Goal: Task Accomplishment & Management: Use online tool/utility

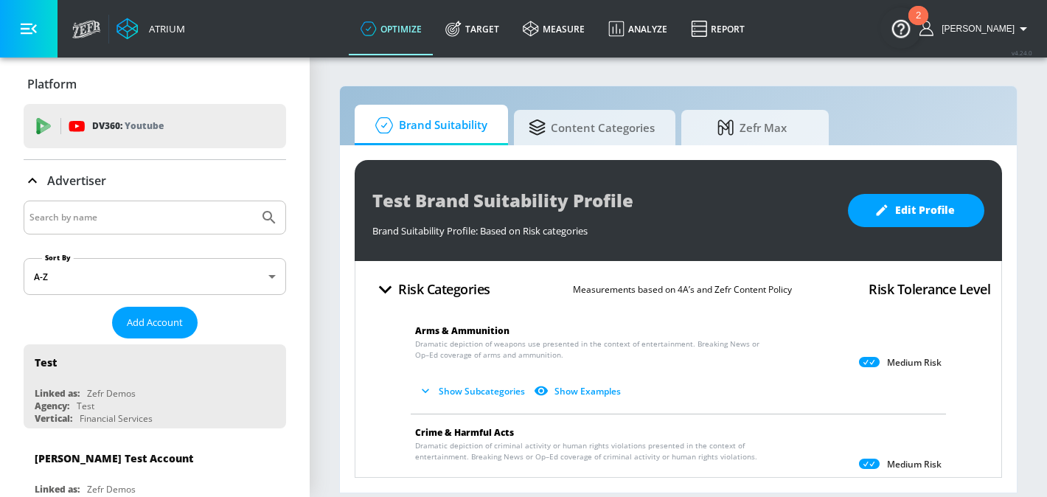
click at [124, 212] on input "Search by name" at bounding box center [140, 217] width 223 height 19
paste input "Coca-Cola Pakistan (YouTube) - GoogleAds"
type input "Coca-Cola Pakistan (YouTube) - GoogleAds"
click at [273, 216] on icon "Submit Search" at bounding box center [269, 218] width 18 height 18
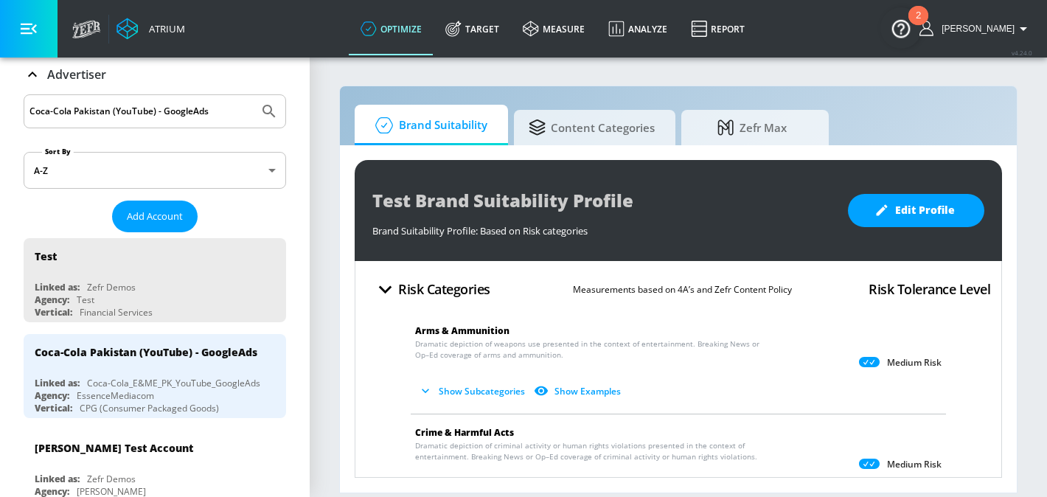
scroll to position [195, 0]
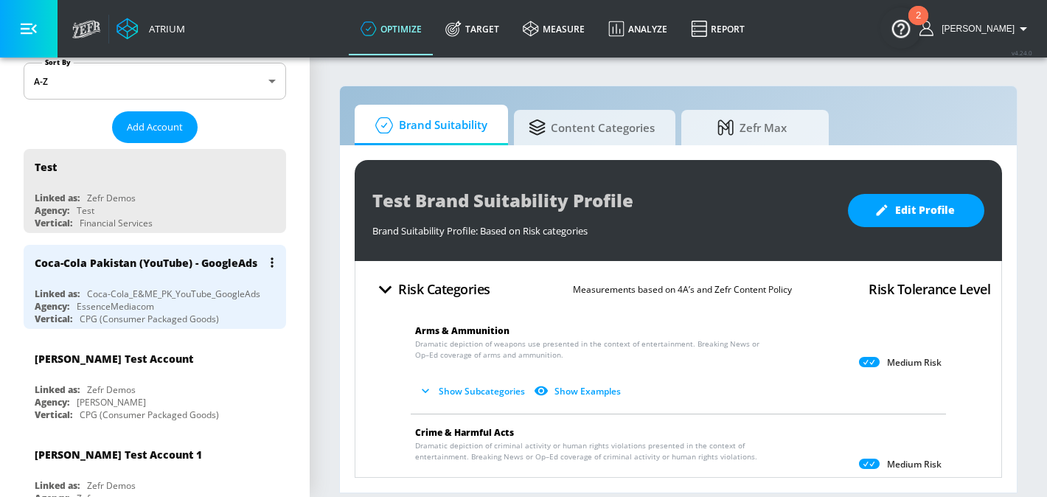
click at [198, 272] on div "Coca-Cola Pakistan (YouTube) - GoogleAds" at bounding box center [159, 262] width 248 height 35
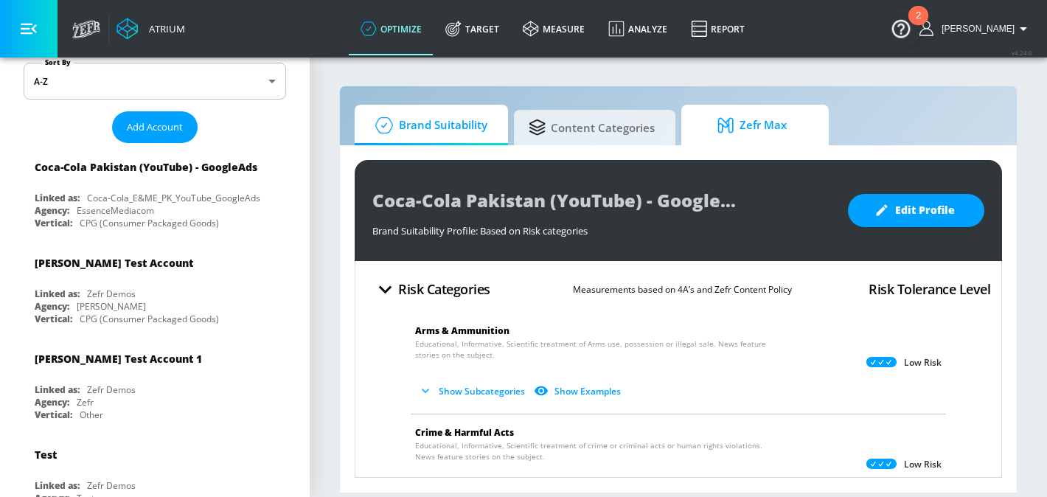
click at [762, 114] on span "Zefr Max" at bounding box center [752, 125] width 112 height 35
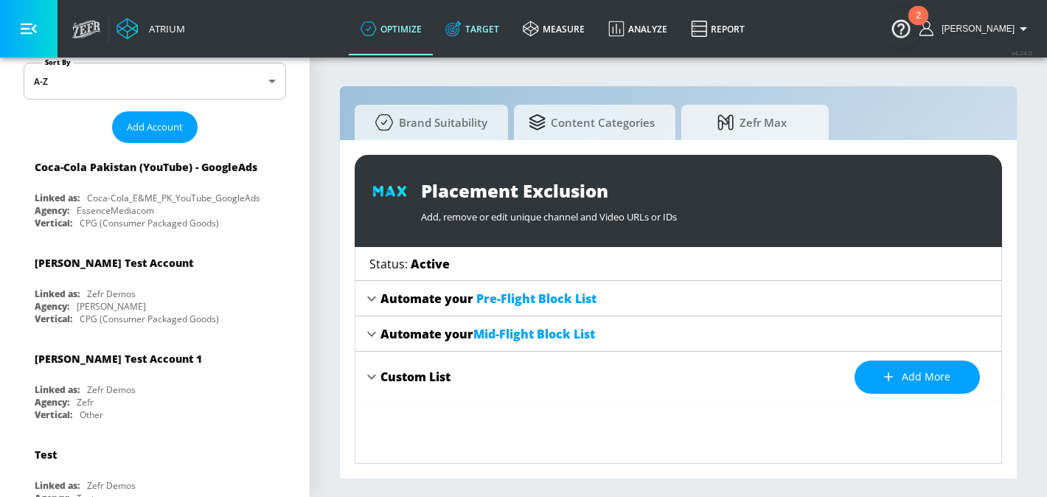
click at [493, 33] on link "Target" at bounding box center [472, 28] width 77 height 53
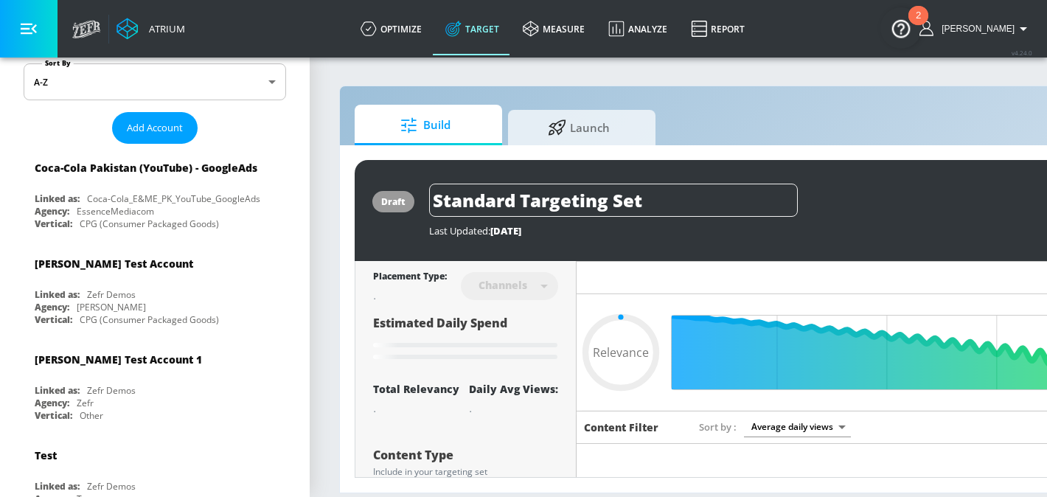
type input "0.05"
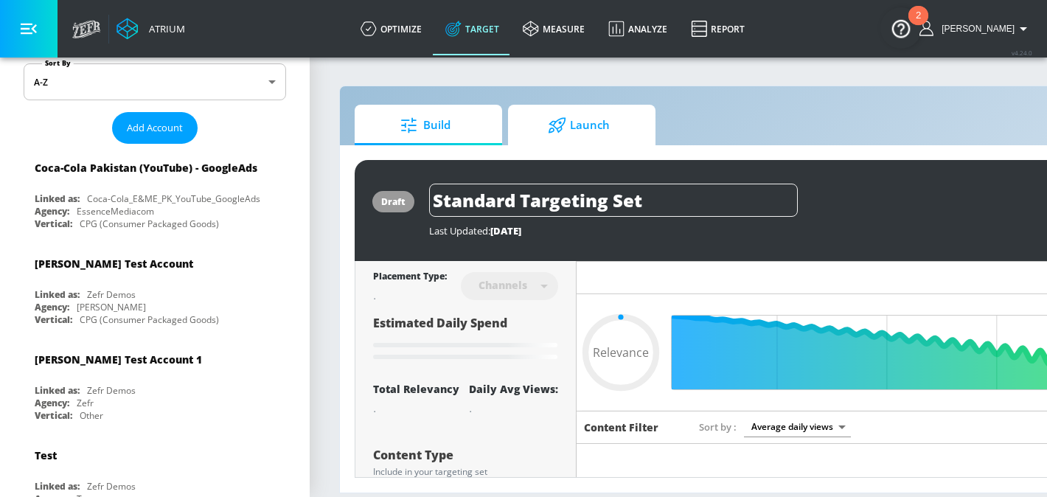
click at [599, 109] on span "Launch" at bounding box center [579, 125] width 112 height 35
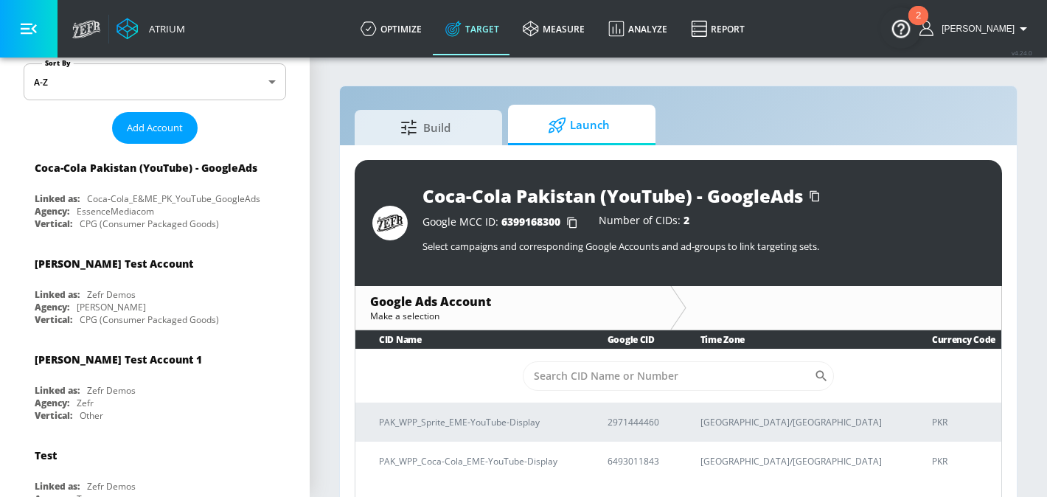
scroll to position [21, 0]
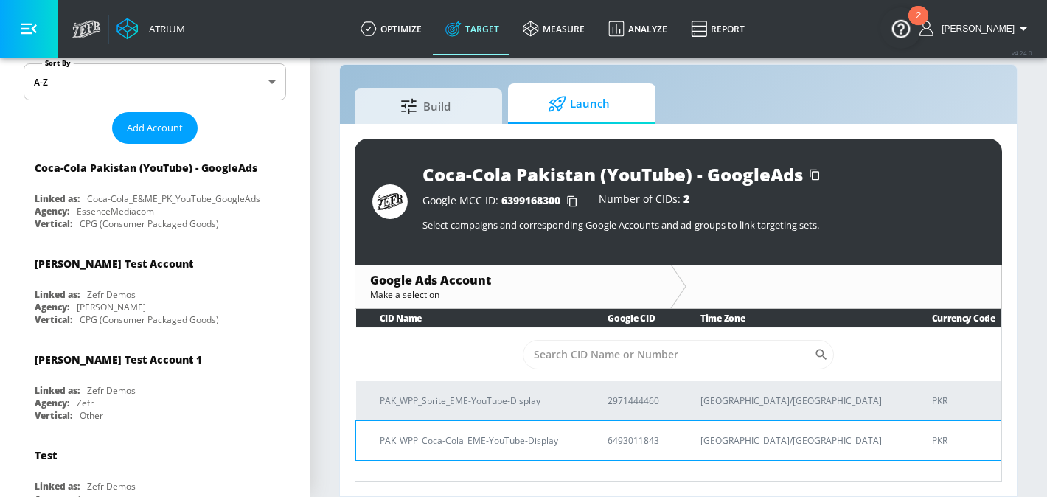
click at [543, 439] on p "PAK_WPP_Coca-Cola_EME-YouTube-Display" at bounding box center [476, 440] width 192 height 15
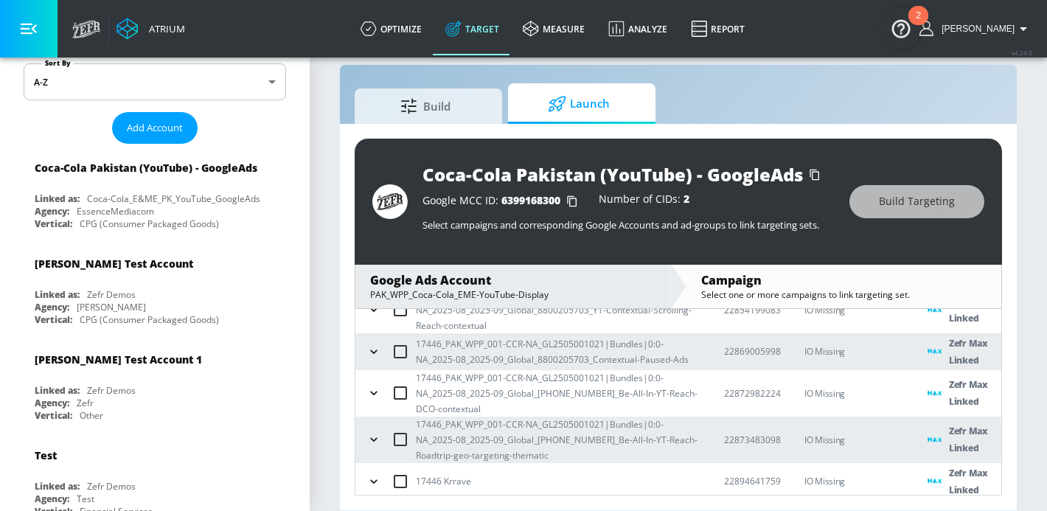
scroll to position [974, 0]
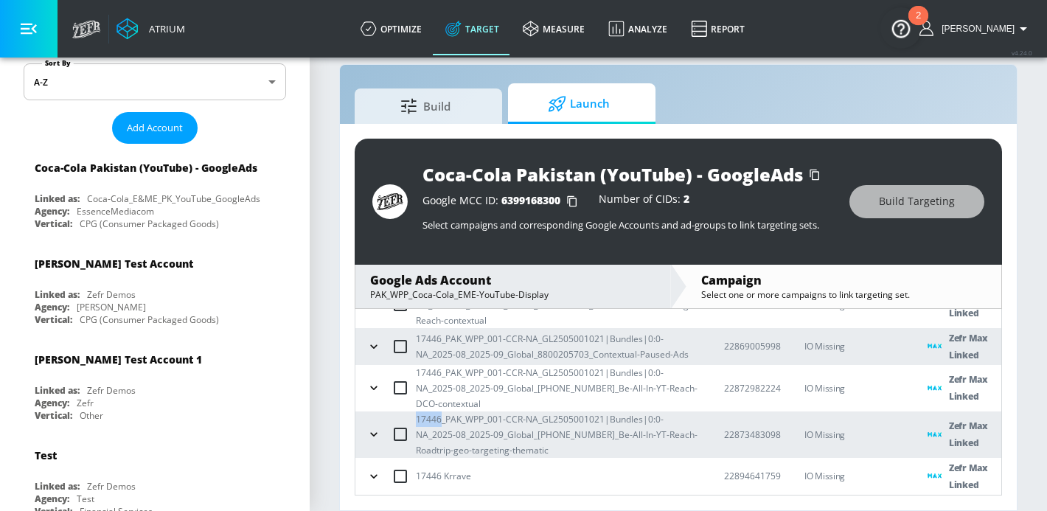
drag, startPoint x: 442, startPoint y: 422, endPoint x: 407, endPoint y: 422, distance: 34.7
click at [407, 422] on div "17446_PAK_WPP_001-CCR-NA_GL2505001021|Bundles|0:0-NA_2025-08_2025-09_Global_[PH…" at bounding box center [532, 434] width 338 height 46
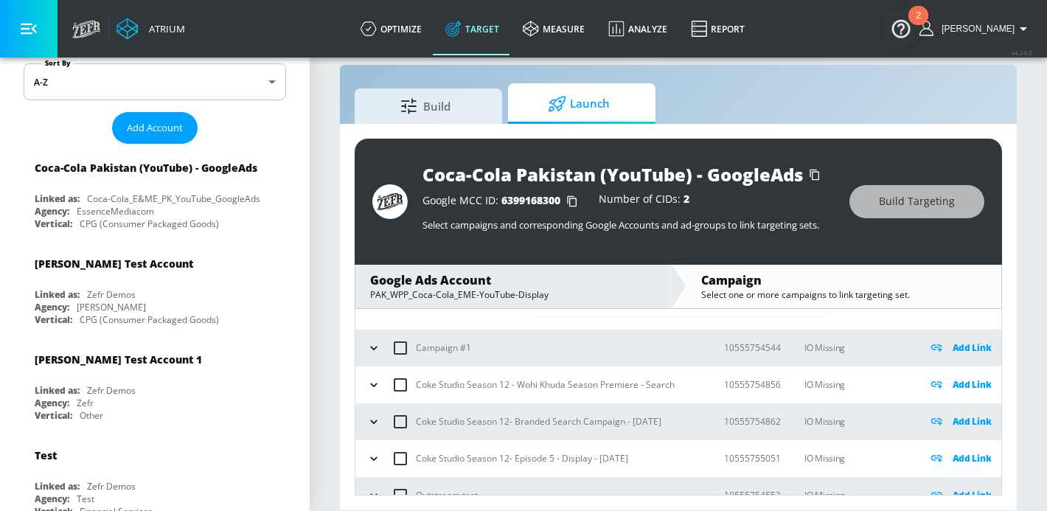
scroll to position [106, 0]
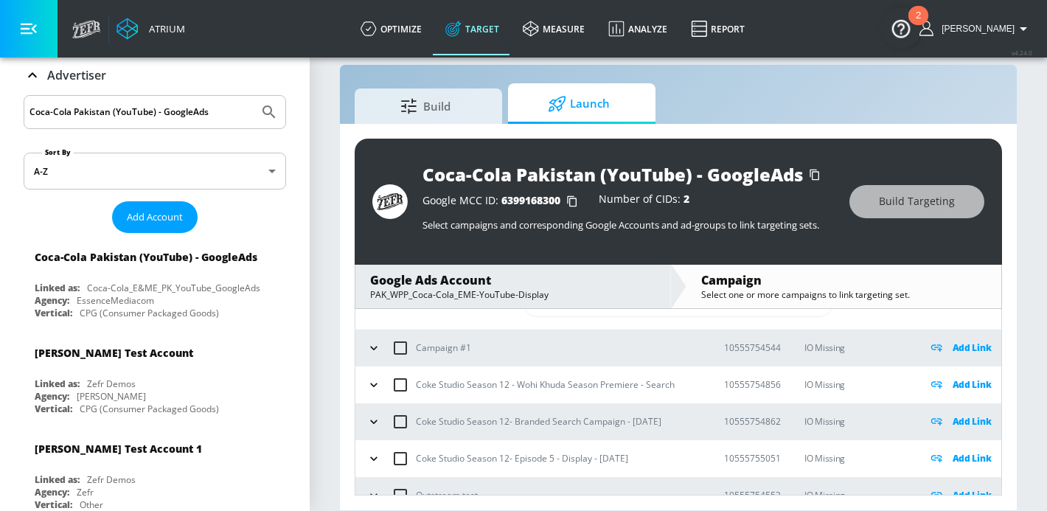
click at [148, 107] on input "Coca-Cola Pakistan (YouTube) - GoogleAds" at bounding box center [140, 111] width 223 height 19
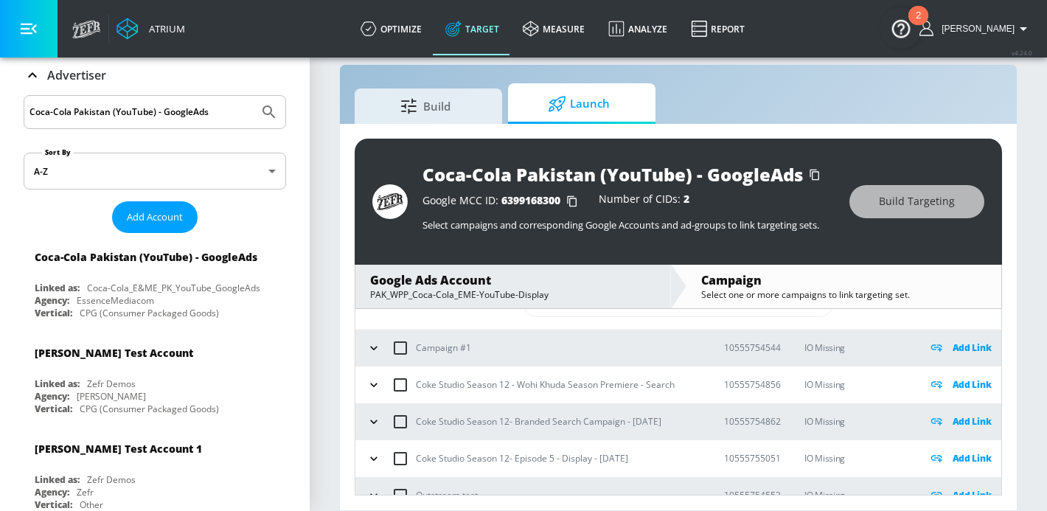
paste input "Kraft Heinz_SEA_ID_YouTube"
type input "Kraft Heinz_SEA_ID_YouTube"
click at [264, 103] on icon "Submit Search" at bounding box center [269, 112] width 18 height 18
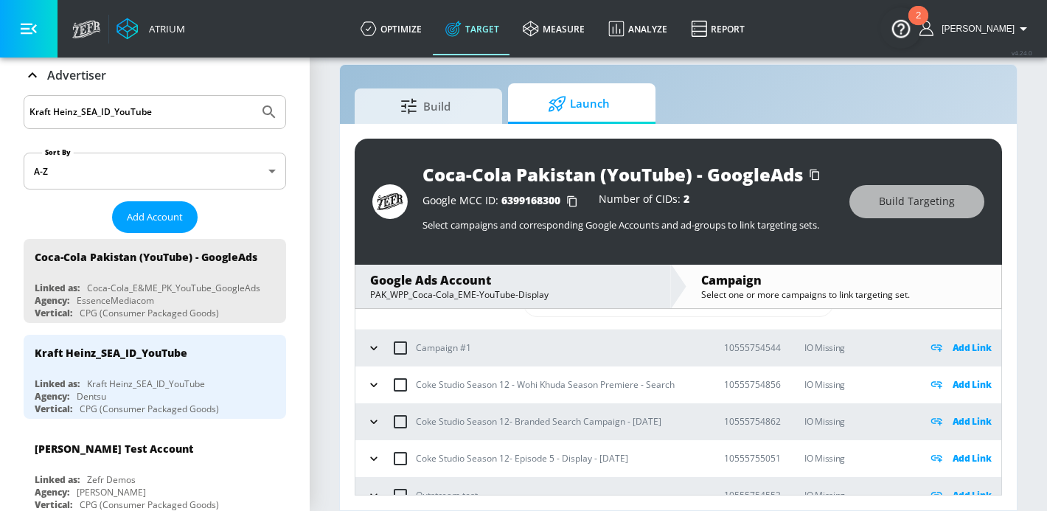
click at [372, 380] on icon "button" at bounding box center [373, 384] width 15 height 15
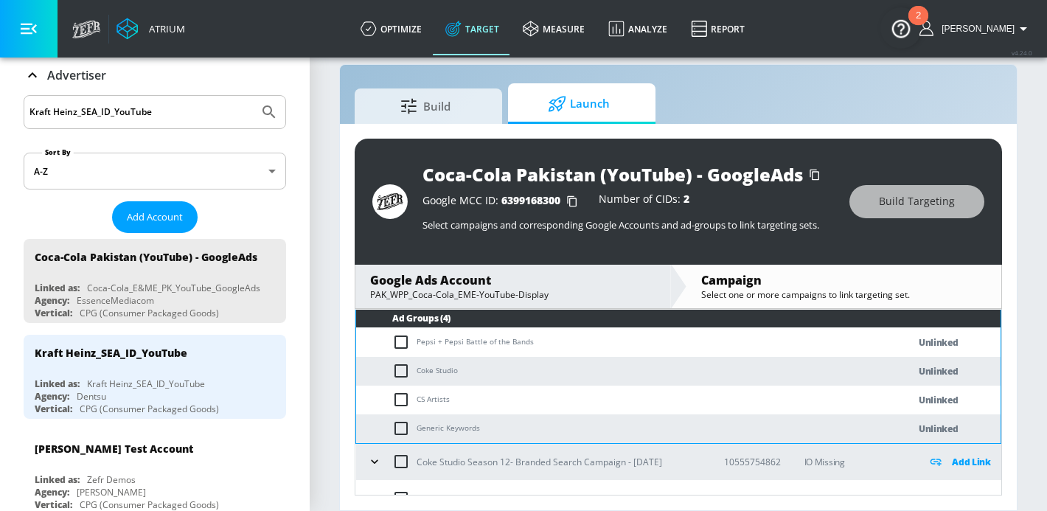
scroll to position [181, 0]
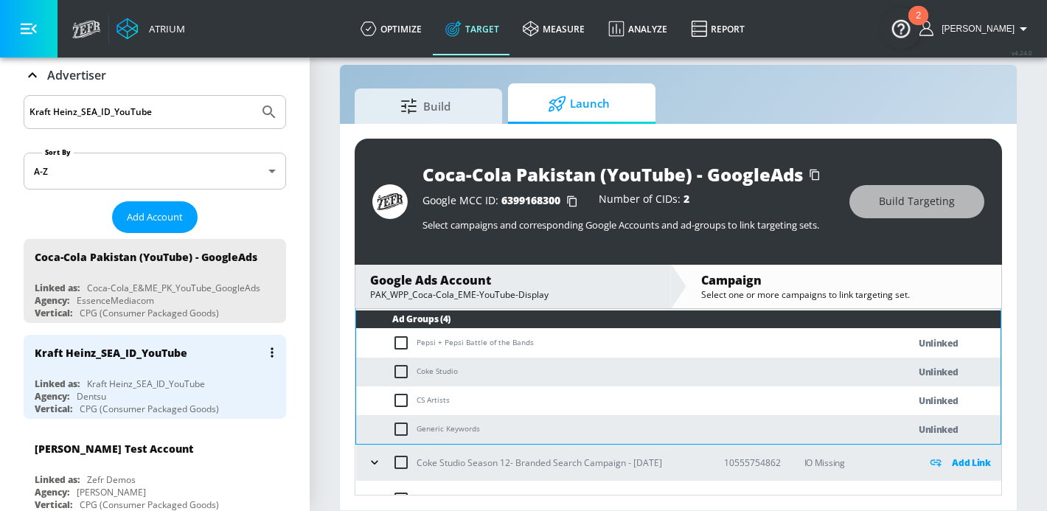
click at [158, 372] on div "Kraft Heinz_SEA_ID_YouTube Linked as: Kraft Heinz_SEA_ID_YouTube Agency: Dentsu…" at bounding box center [155, 377] width 262 height 84
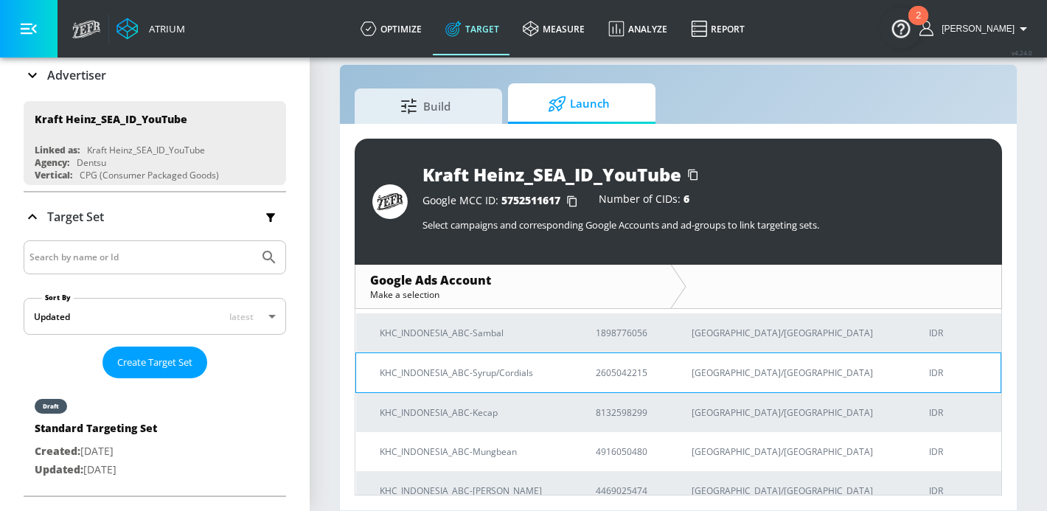
scroll to position [52, 0]
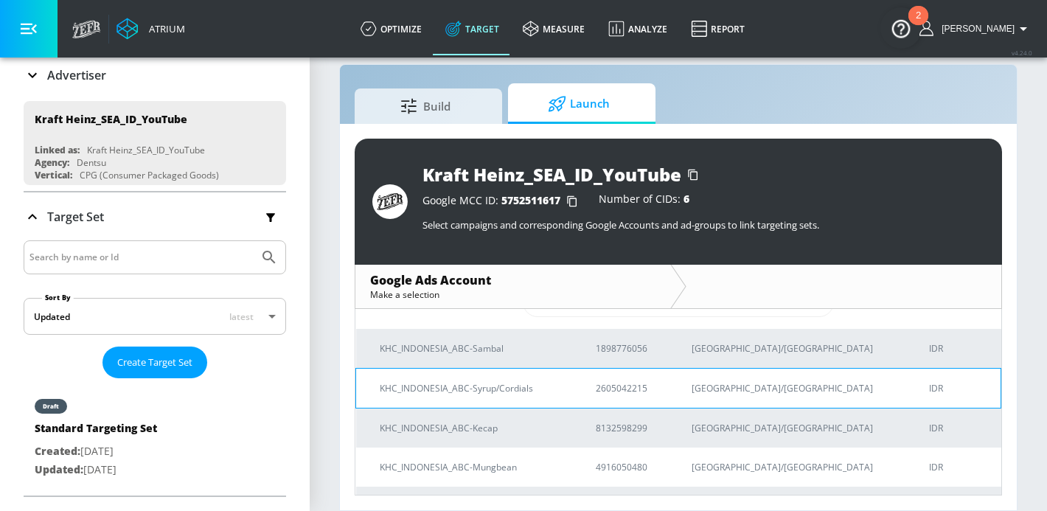
click at [409, 380] on p "KHC_INDONESIA_ABC-Syrup/Cordials" at bounding box center [470, 387] width 181 height 15
